Goal: Task Accomplishment & Management: Manage account settings

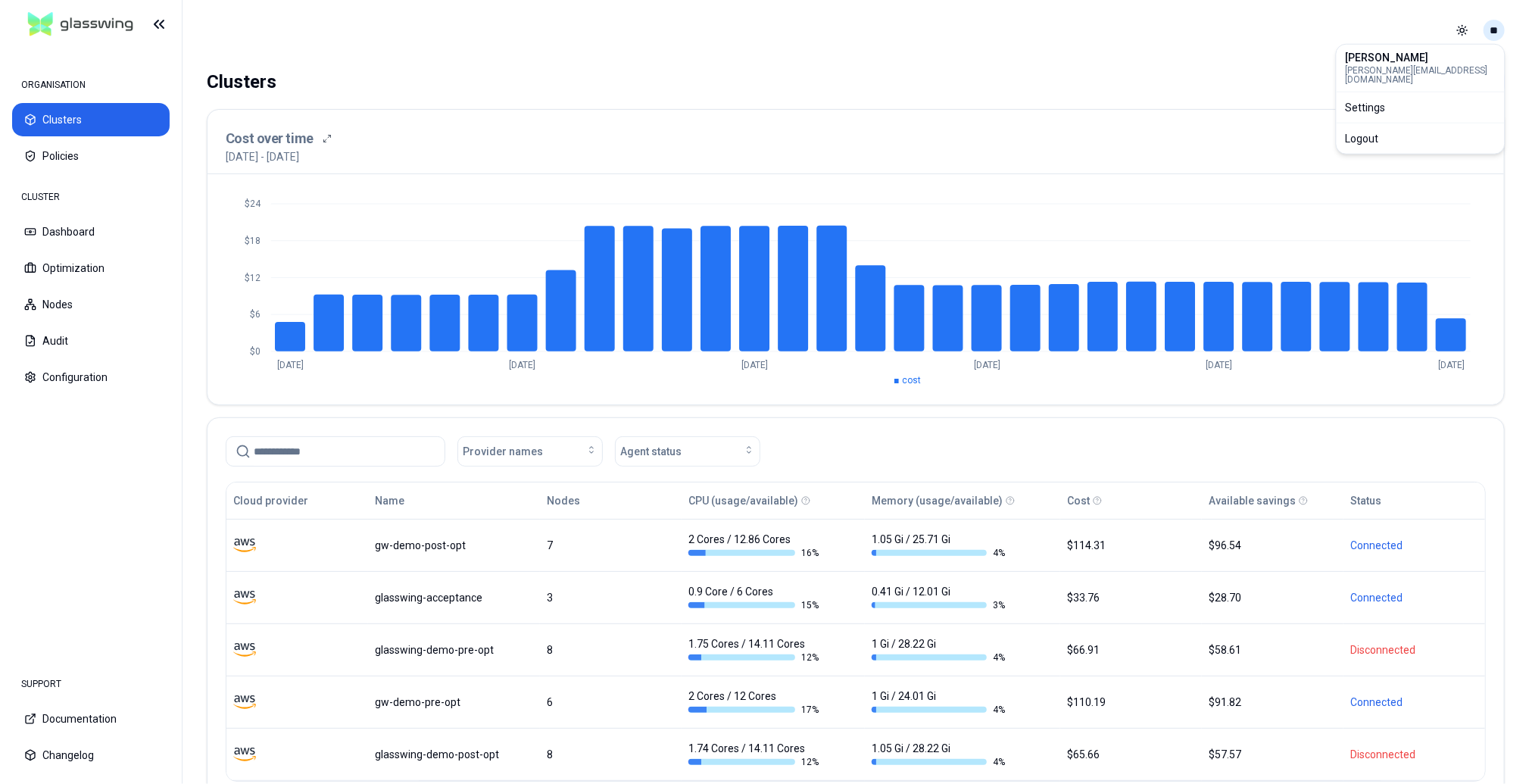
click at [1496, 26] on html "ORGANISATION Clusters Policies CLUSTER Dashboard Optimization Nodes Audit Confi…" at bounding box center [764, 392] width 1529 height 784
click at [1441, 127] on div "Logout" at bounding box center [1421, 138] width 162 height 24
